Goal: Check status: Check status

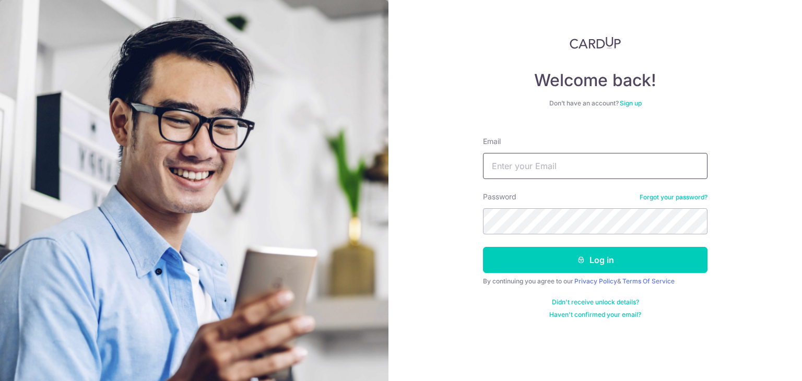
type input "[EMAIL_ADDRESS][DOMAIN_NAME]"
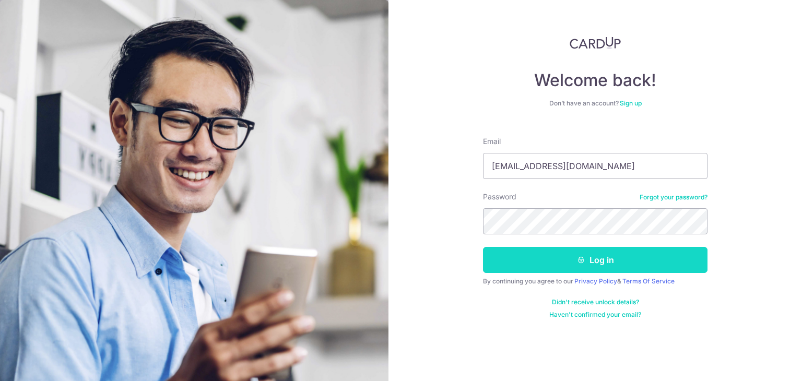
click at [689, 265] on button "Log in" at bounding box center [595, 260] width 224 height 26
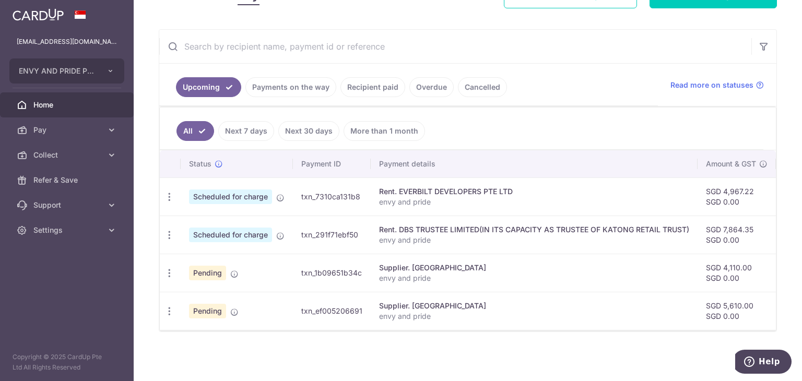
scroll to position [175, 0]
click at [369, 78] on link "Recipient paid" at bounding box center [372, 87] width 65 height 20
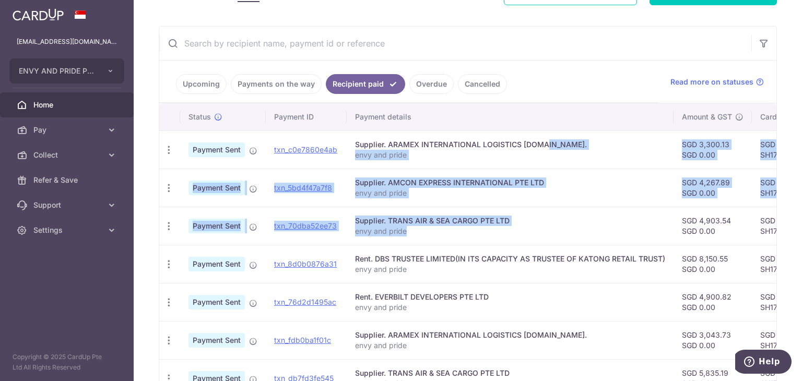
drag, startPoint x: 519, startPoint y: 226, endPoint x: 511, endPoint y: 145, distance: 81.8
click at [511, 145] on tbody "PDF Receipt Payment Sent txn_c0e7860e4ab Supplier. ARAMEX INTERNATIONAL LOGISTI…" at bounding box center [627, 320] width 936 height 381
click at [511, 145] on div "Supplier. ARAMEX INTERNATIONAL LOGISTICS [DOMAIN_NAME]." at bounding box center [510, 144] width 310 height 10
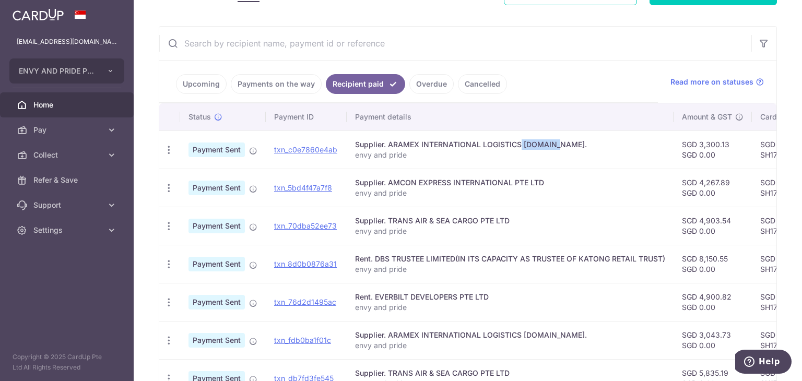
click at [511, 145] on div "Supplier. ARAMEX INTERNATIONAL LOGISTICS PTE.LTD." at bounding box center [510, 144] width 310 height 10
